Goal: Task Accomplishment & Management: Use online tool/utility

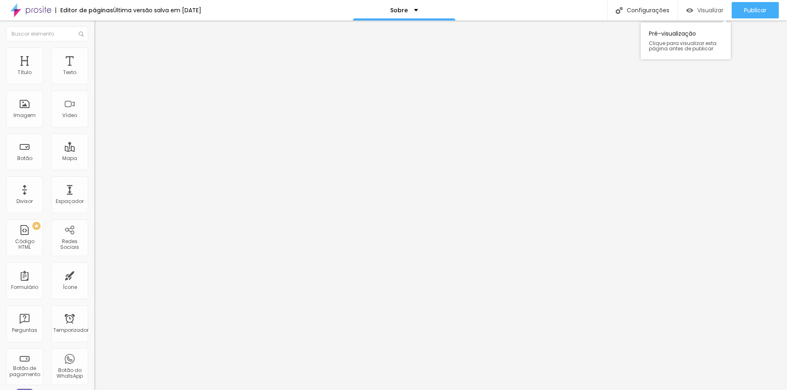
click at [699, 5] on div "Visualizar" at bounding box center [704, 10] width 37 height 16
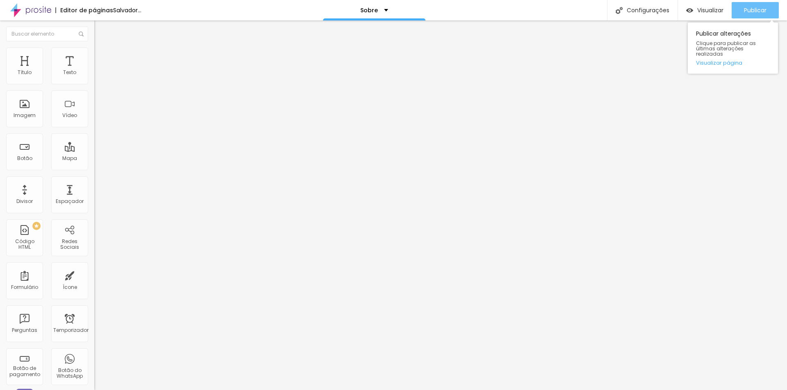
click at [739, 6] on button "Publicar" at bounding box center [754, 10] width 47 height 16
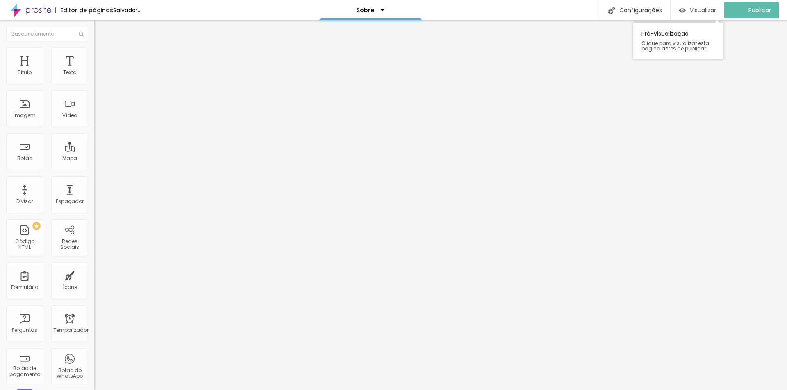
click at [716, 14] on font "Visualizar" at bounding box center [703, 10] width 26 height 8
click at [100, 27] on img "button" at bounding box center [103, 30] width 7 height 7
click at [100, 30] on img "button" at bounding box center [103, 30] width 7 height 7
click at [94, 51] on img at bounding box center [97, 51] width 7 height 7
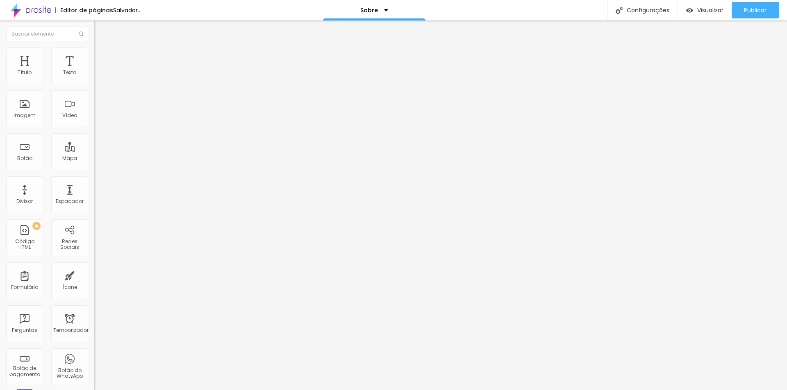
click at [94, 48] on li "Estilo" at bounding box center [141, 43] width 94 height 8
click at [94, 128] on font "Original" at bounding box center [104, 124] width 20 height 7
click at [94, 142] on div "Quadrado 1:1" at bounding box center [141, 139] width 94 height 5
click at [94, 133] on span "Cinema" at bounding box center [104, 129] width 20 height 7
click at [94, 140] on div "Padrão 4:3" at bounding box center [141, 137] width 94 height 5
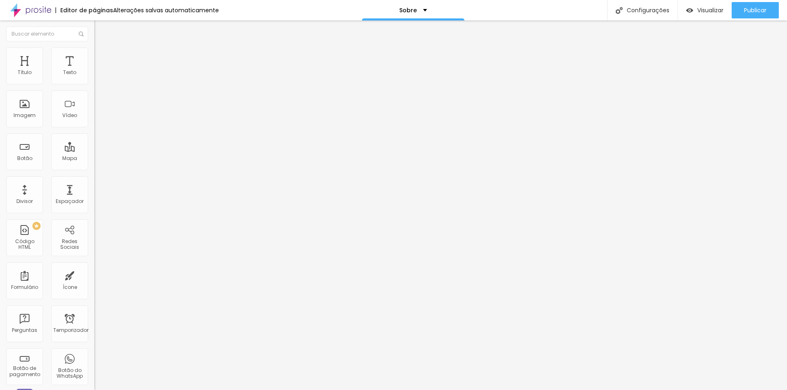
click at [94, 146] on span "Quadrado" at bounding box center [107, 142] width 27 height 7
click at [94, 150] on div "Original" at bounding box center [141, 147] width 94 height 5
click at [94, 128] on span "Original" at bounding box center [104, 124] width 20 height 7
click at [32, 155] on div "Botão" at bounding box center [24, 152] width 37 height 37
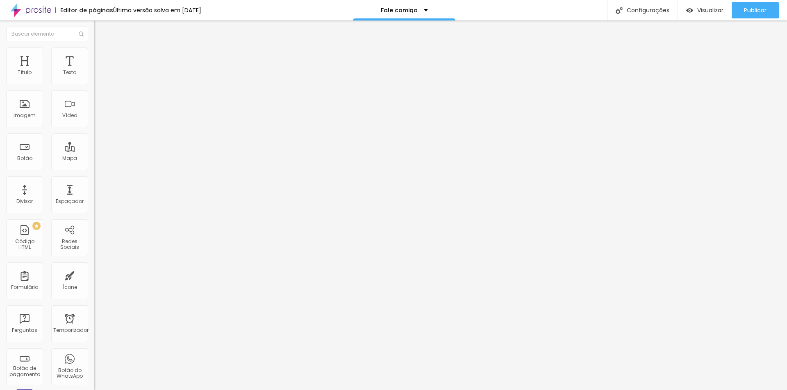
click at [71, 112] on div "Título Texto Imagem Vídeo Botão Mapa Divisor Espaçador PREMIUM Código HTML Rede…" at bounding box center [47, 241] width 94 height 387
click at [107, 90] on div "Conectar" at bounding box center [122, 82] width 30 height 16
click at [102, 57] on font "Estilo" at bounding box center [108, 53] width 13 height 7
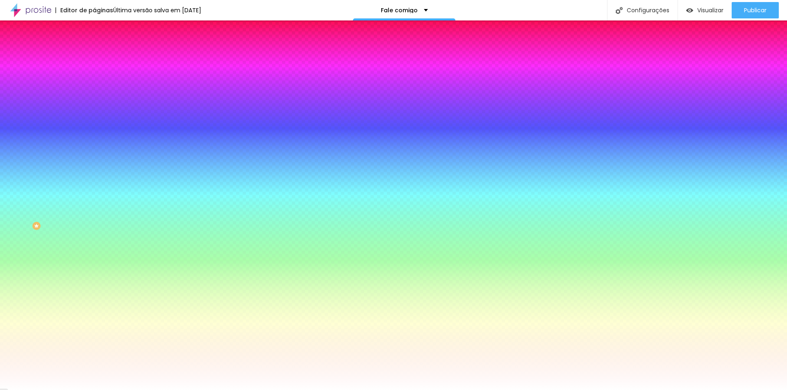
click at [102, 58] on font "Avançado" at bounding box center [115, 61] width 27 height 7
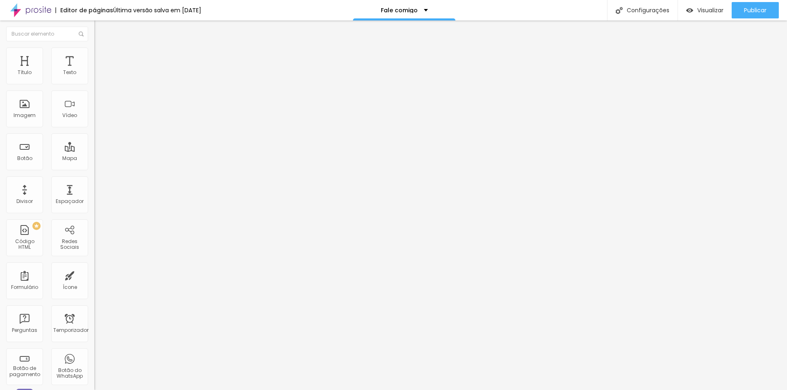
click at [94, 25] on button "Editar nulo" at bounding box center [141, 29] width 94 height 19
click at [62, 151] on div "Mapa" at bounding box center [69, 152] width 37 height 37
click at [94, 77] on input "Alboom Brasil" at bounding box center [143, 73] width 98 height 8
type input "A"
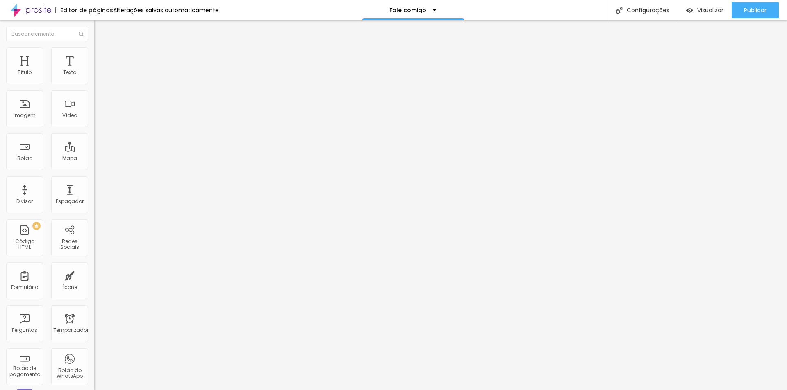
type input "Rua barão do campo místico, 219 - sala 5"
type input "14"
type input "13"
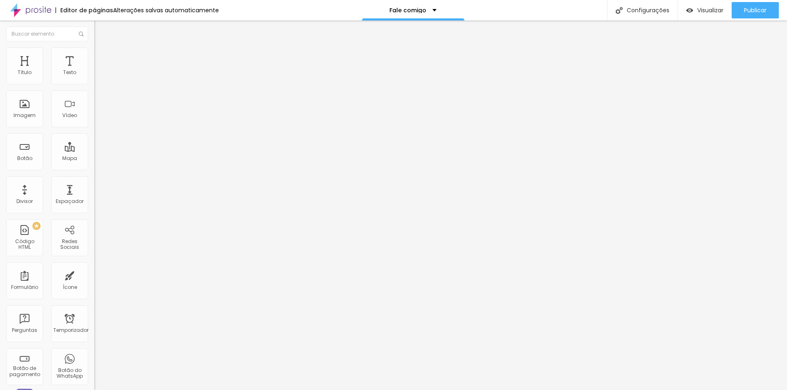
type input "13"
type input "12"
type input "11"
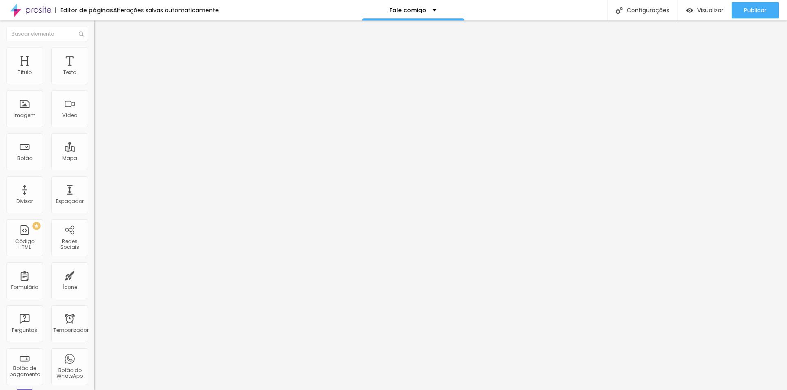
drag, startPoint x: 43, startPoint y: 127, endPoint x: 25, endPoint y: 130, distance: 18.3
click at [94, 207] on input "range" at bounding box center [120, 210] width 53 height 7
type input "12"
type input "13"
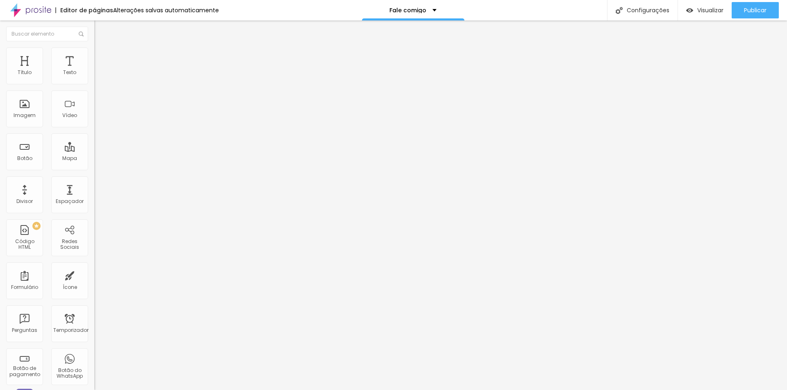
type input "13"
type input "14"
type input "15"
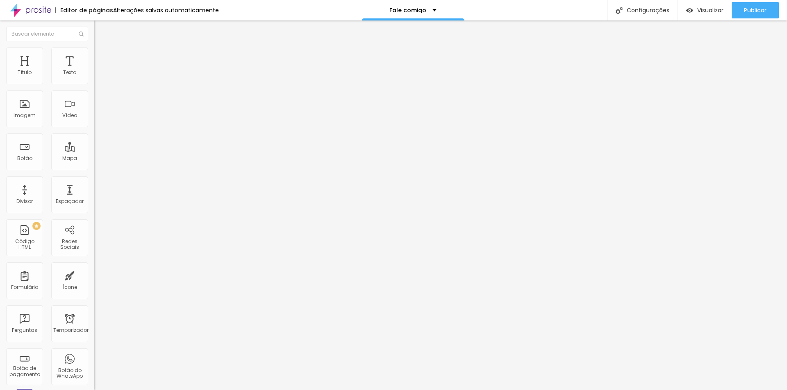
type input "16"
type input "17"
type input "18"
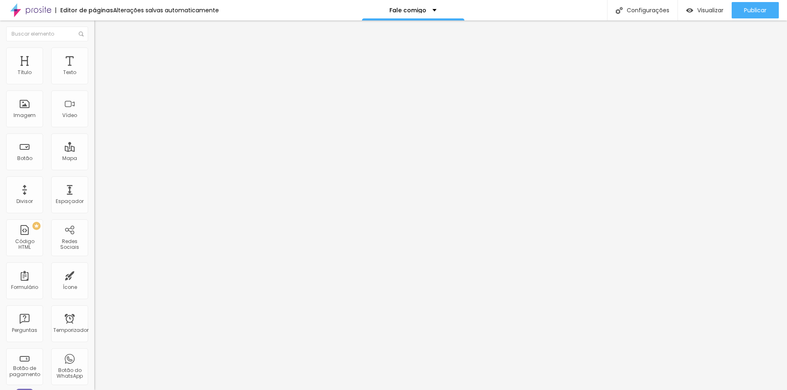
type input "18"
type input "19"
type input "20"
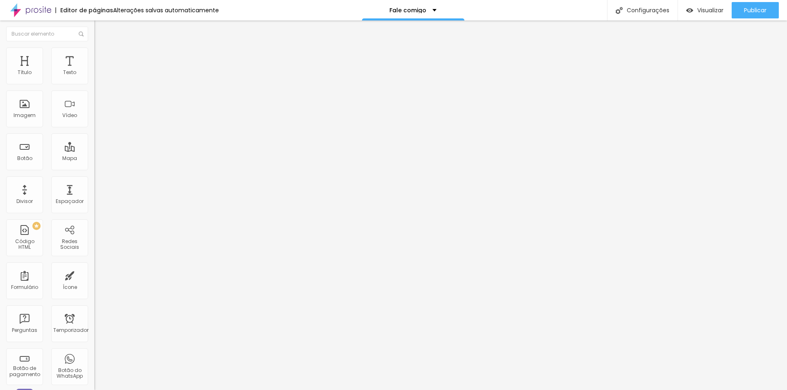
drag, startPoint x: 25, startPoint y: 130, endPoint x: 84, endPoint y: 139, distance: 59.7
click at [94, 207] on input "range" at bounding box center [120, 210] width 53 height 7
type input "19"
type input "18"
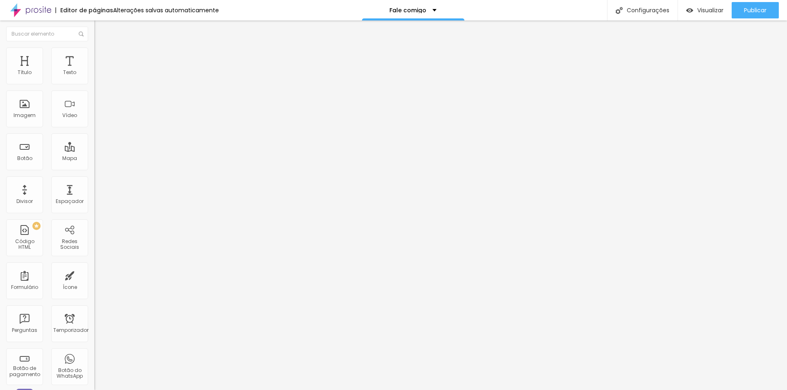
type input "18"
type input "17"
drag, startPoint x: 68, startPoint y: 129, endPoint x: 54, endPoint y: 131, distance: 14.1
type input "17"
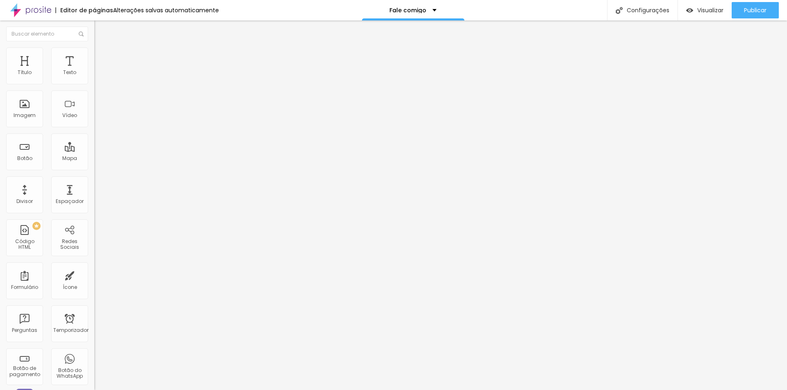
click at [94, 207] on input "range" at bounding box center [120, 210] width 53 height 7
click at [744, 6] on font "Publicar" at bounding box center [755, 10] width 23 height 8
click at [723, 9] on button "Visualizar" at bounding box center [697, 10] width 54 height 16
drag, startPoint x: 197, startPoint y: 8, endPoint x: 104, endPoint y: -31, distance: 101.0
click at [104, 0] on html "Editor de páginas Alterações salvas automaticamente Sobre Configurações Configu…" at bounding box center [393, 195] width 787 height 390
